Goal: Information Seeking & Learning: Learn about a topic

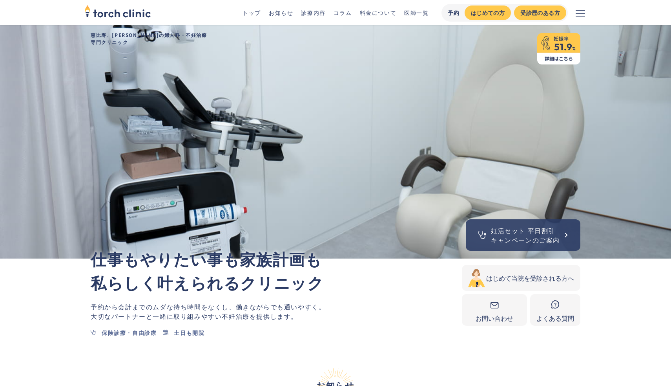
click at [342, 9] on link "コラム" at bounding box center [343, 13] width 18 height 8
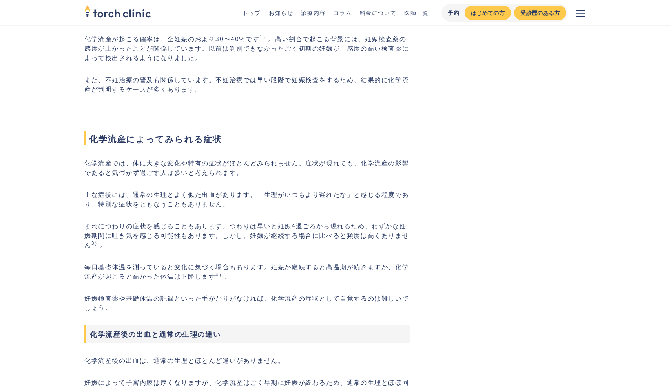
scroll to position [653, 0]
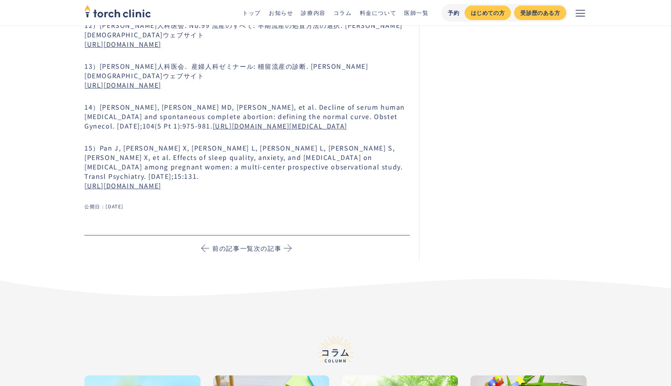
scroll to position [5000, 0]
click at [336, 14] on link "コラム" at bounding box center [343, 13] width 18 height 8
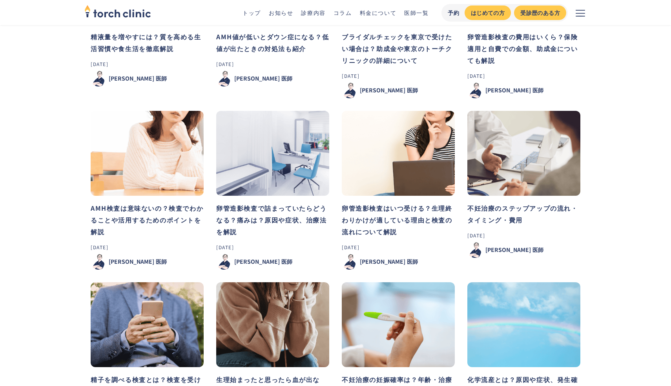
scroll to position [152, 0]
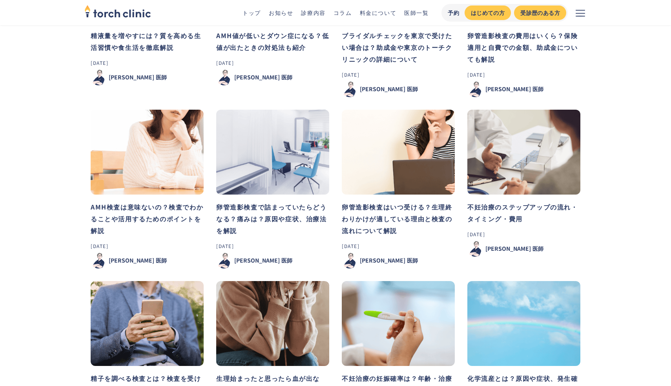
click at [157, 211] on h3 "AMH検査は意味ないの？検査でわかることや活用するためのポイントを解説" at bounding box center [147, 218] width 113 height 35
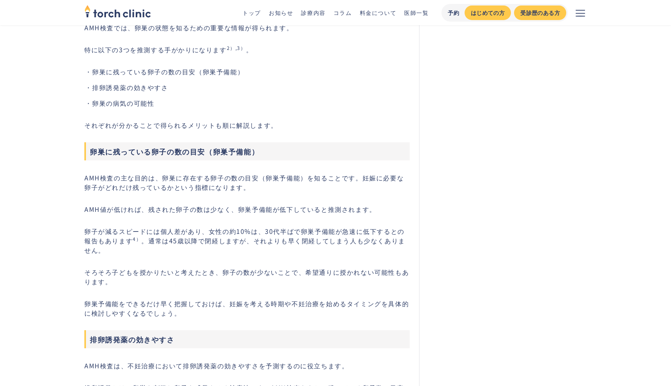
scroll to position [731, 0]
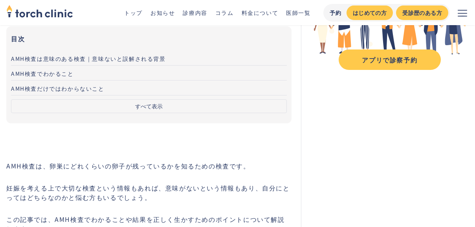
scroll to position [164, 0]
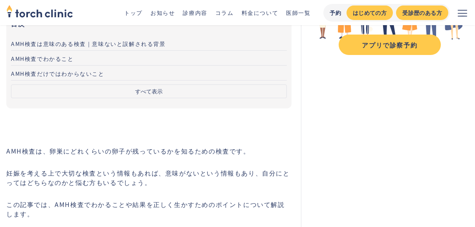
click at [104, 93] on button "すべて表示" at bounding box center [149, 91] width 276 height 14
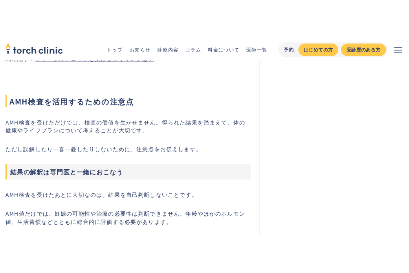
scroll to position [3662, 0]
